Goal: Information Seeking & Learning: Check status

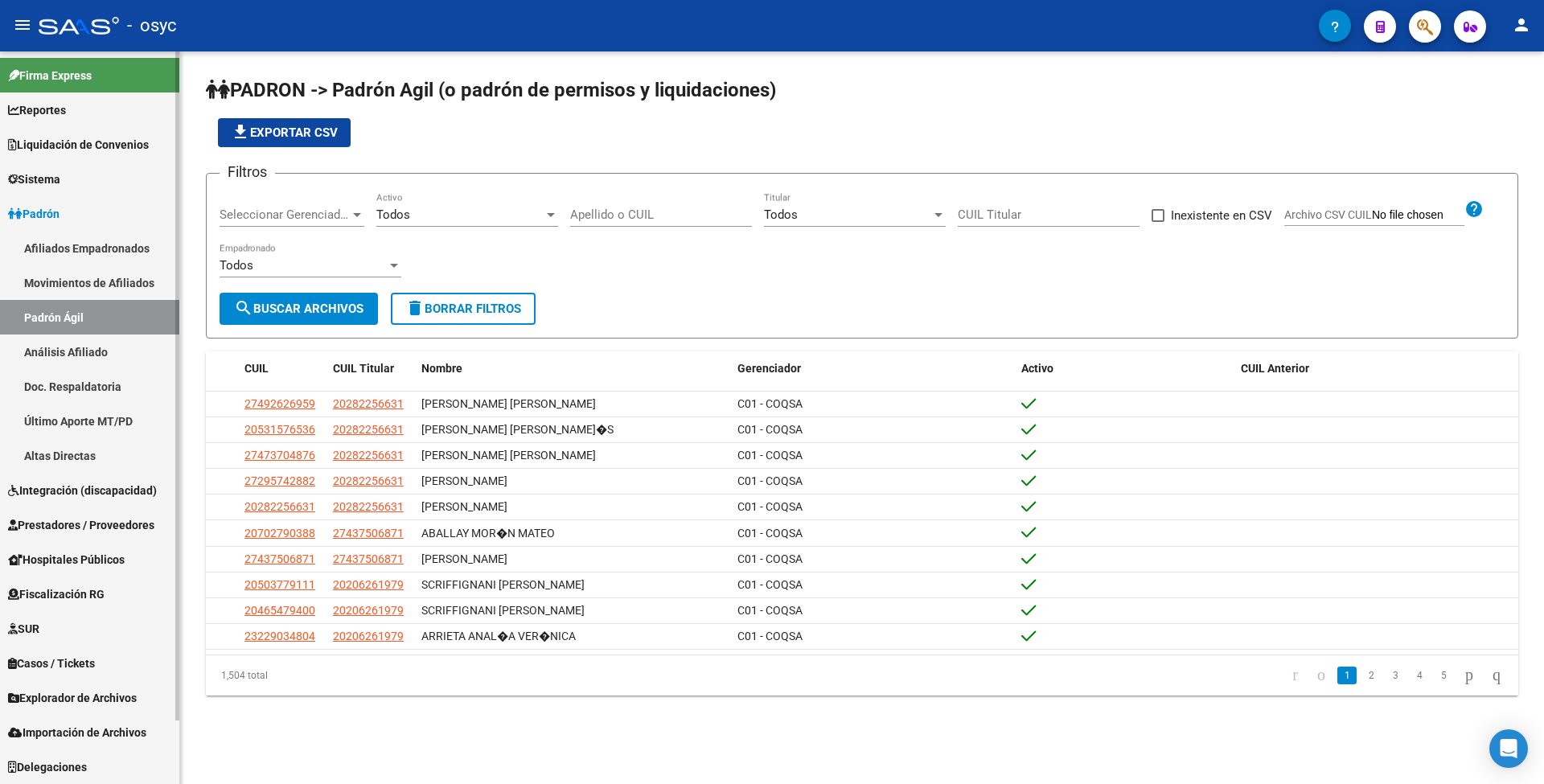
click at [119, 141] on span "Liquidación de Convenios" at bounding box center [78, 144] width 140 height 17
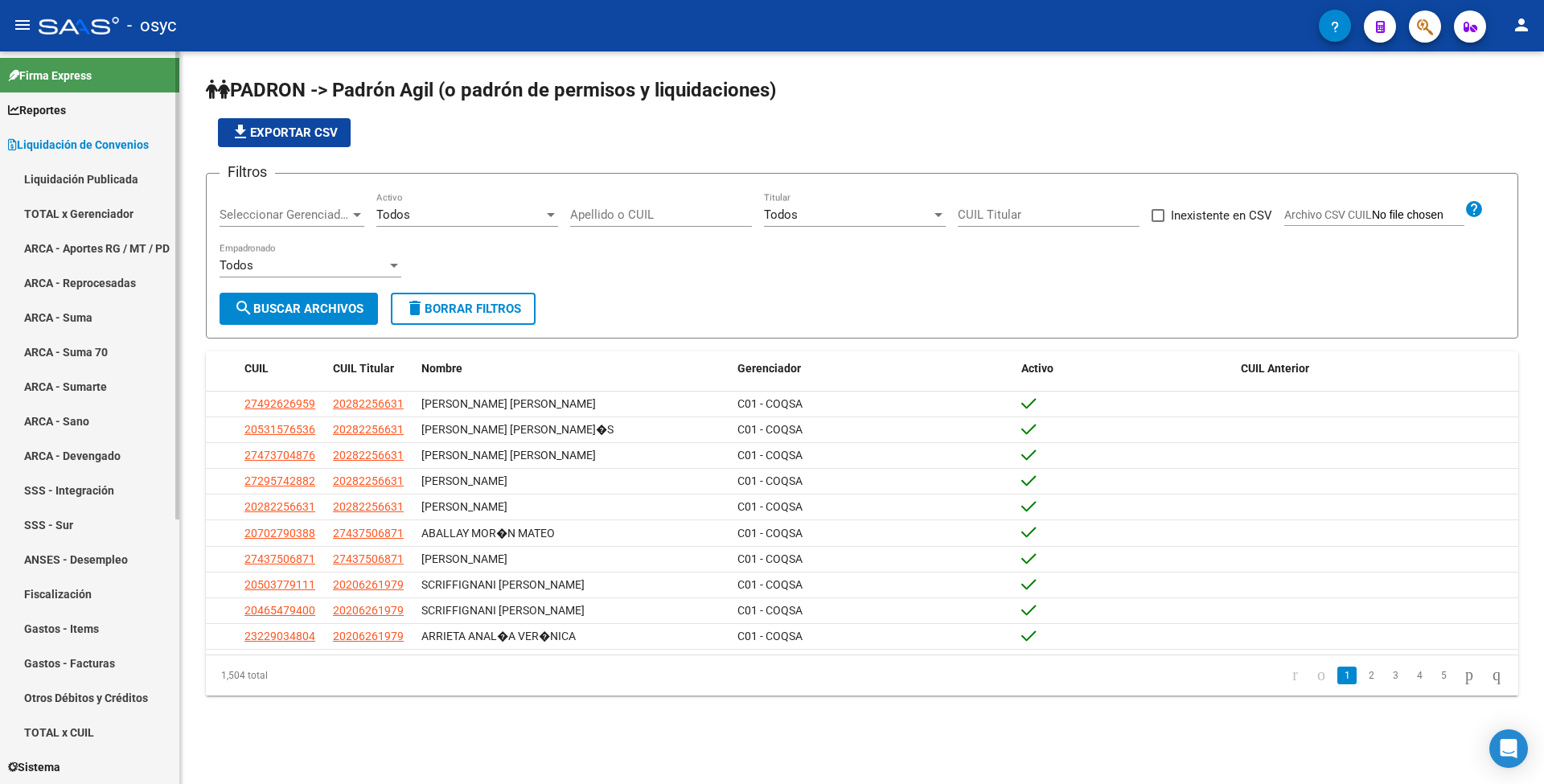
click at [92, 175] on link "Liquidación Publicada" at bounding box center [90, 179] width 180 height 35
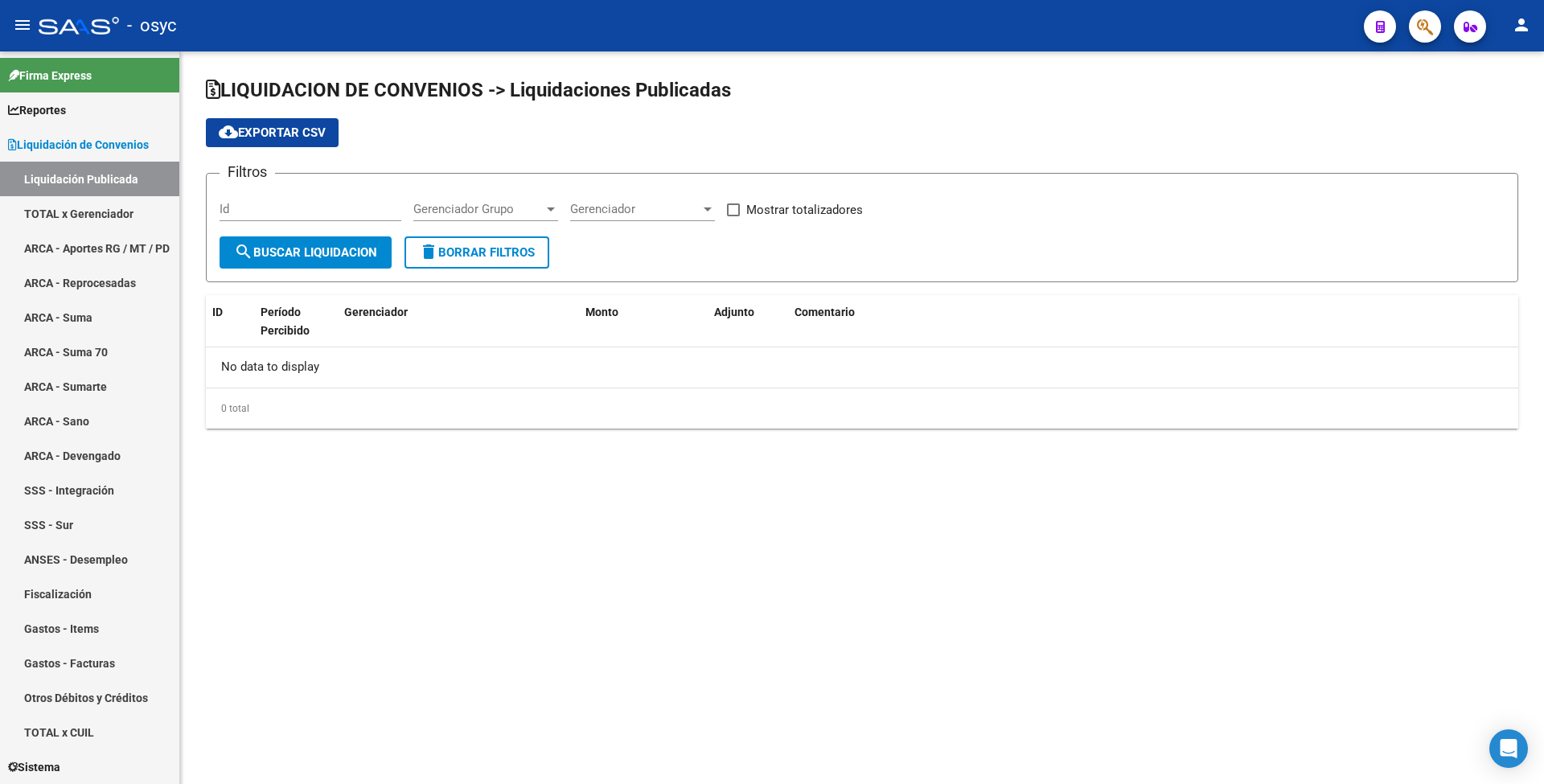
checkbox input "true"
click at [725, 211] on span "Gerenciador Grupo" at bounding box center [672, 209] width 130 height 15
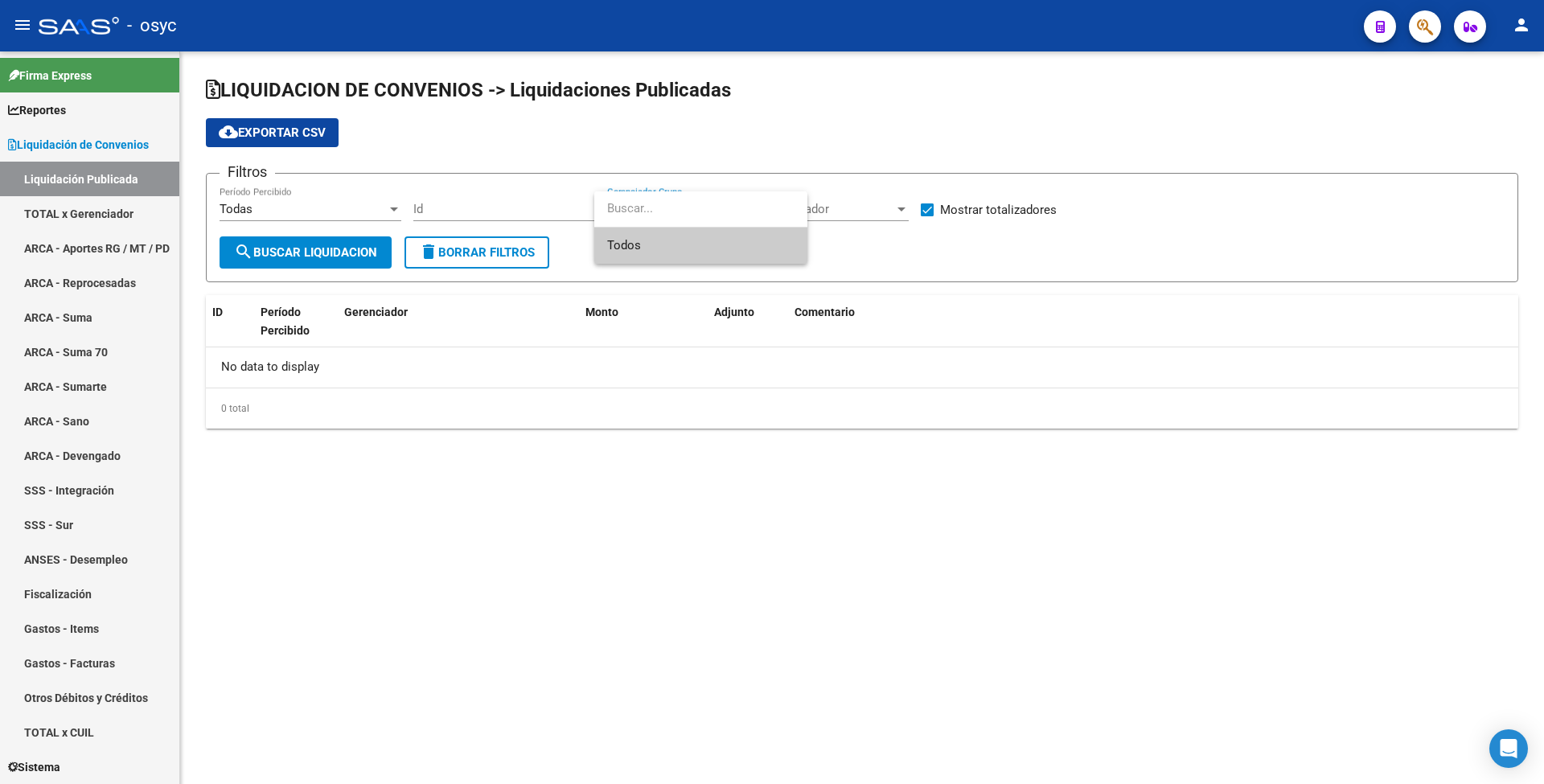
click at [912, 258] on div at bounding box center [772, 392] width 1544 height 784
click at [805, 210] on span "Gerenciador" at bounding box center [829, 209] width 130 height 15
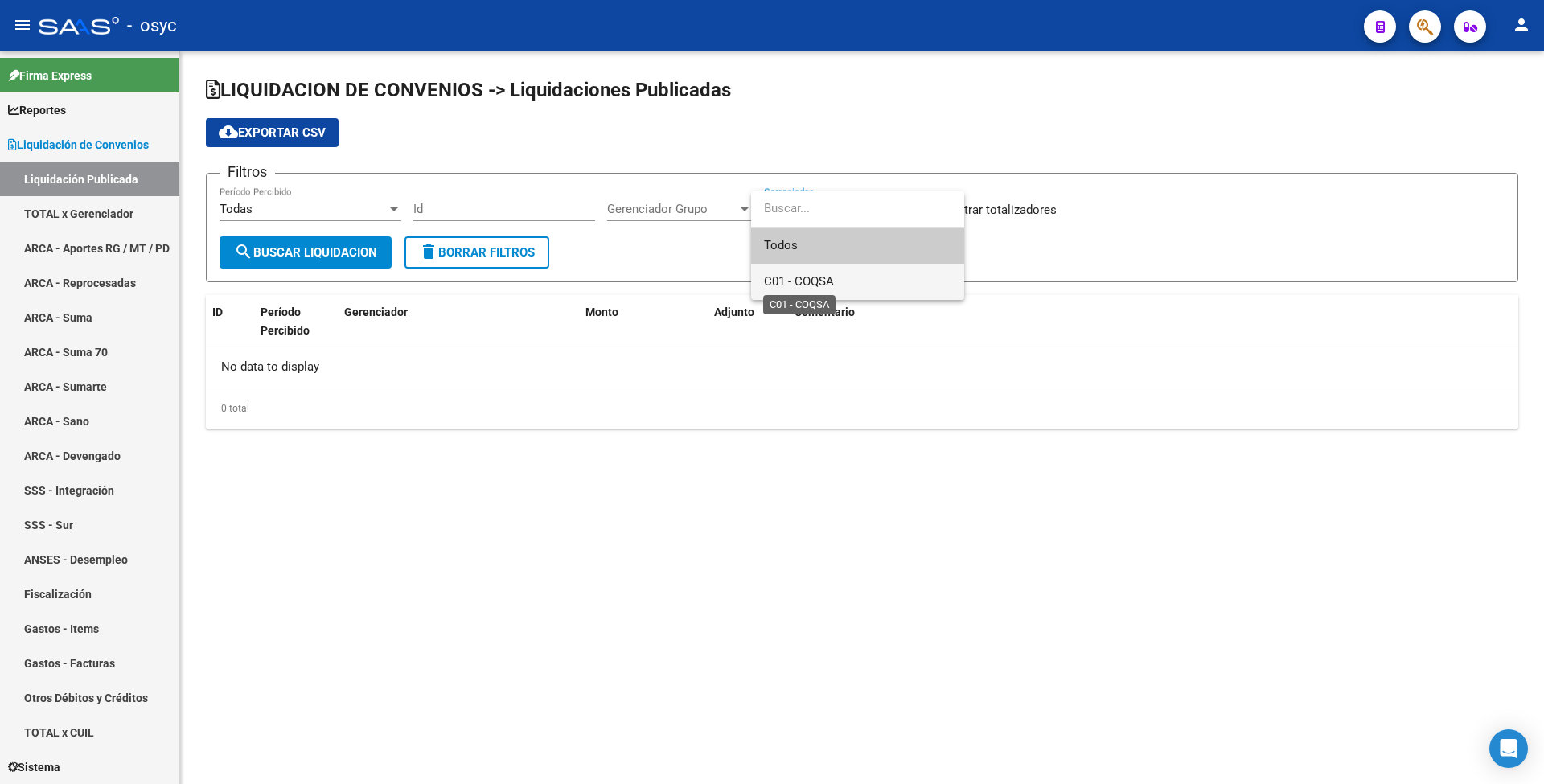
click at [802, 283] on span "C01 - COQSA" at bounding box center [799, 282] width 70 height 15
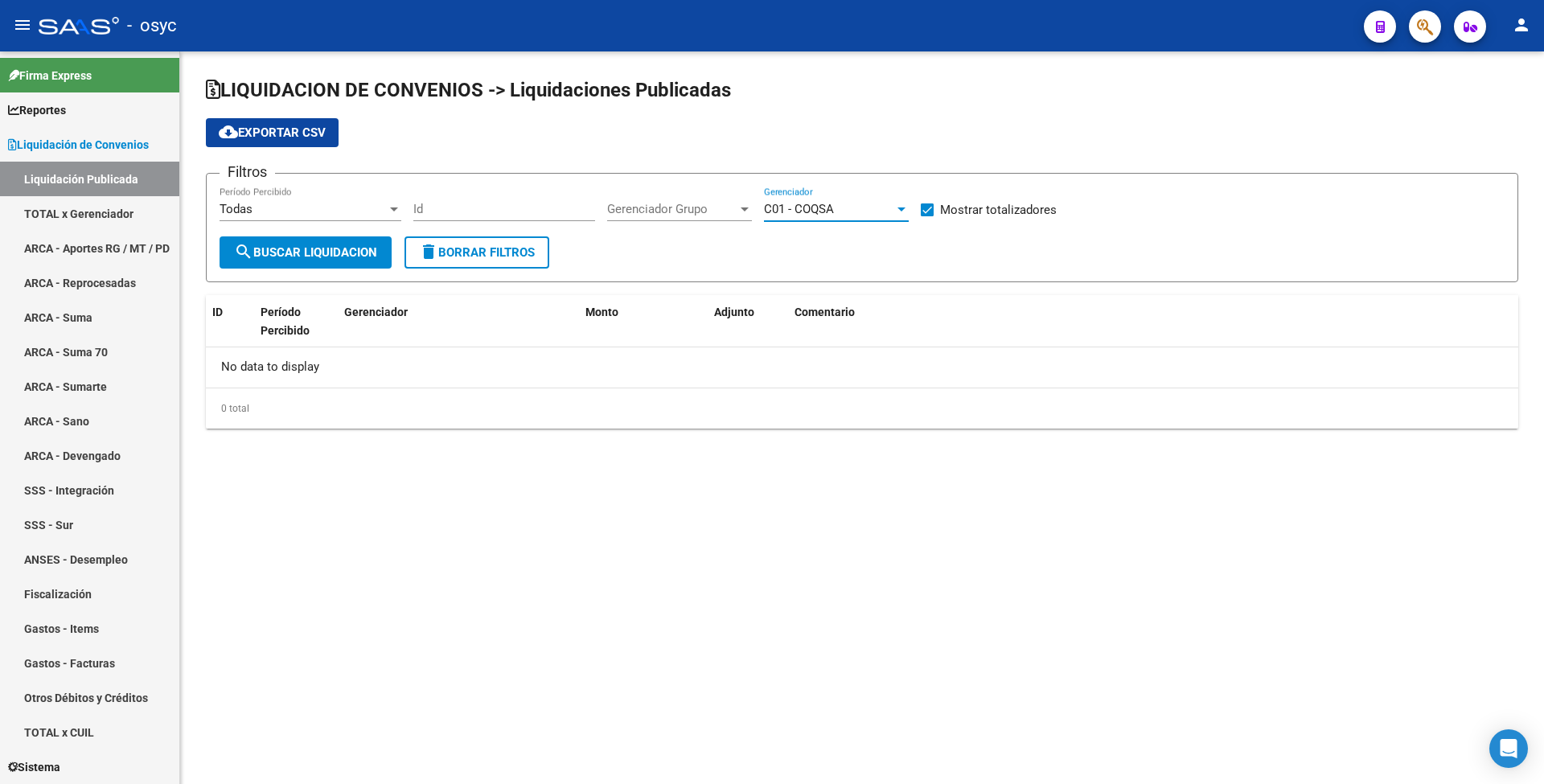
click at [335, 258] on span "search Buscar Liquidacion" at bounding box center [305, 252] width 143 height 15
click at [1519, 29] on mat-icon "person" at bounding box center [1521, 25] width 19 height 19
click at [1485, 116] on button "exit_to_app Salir" at bounding box center [1488, 106] width 98 height 39
